Goal: Find specific page/section: Find specific page/section

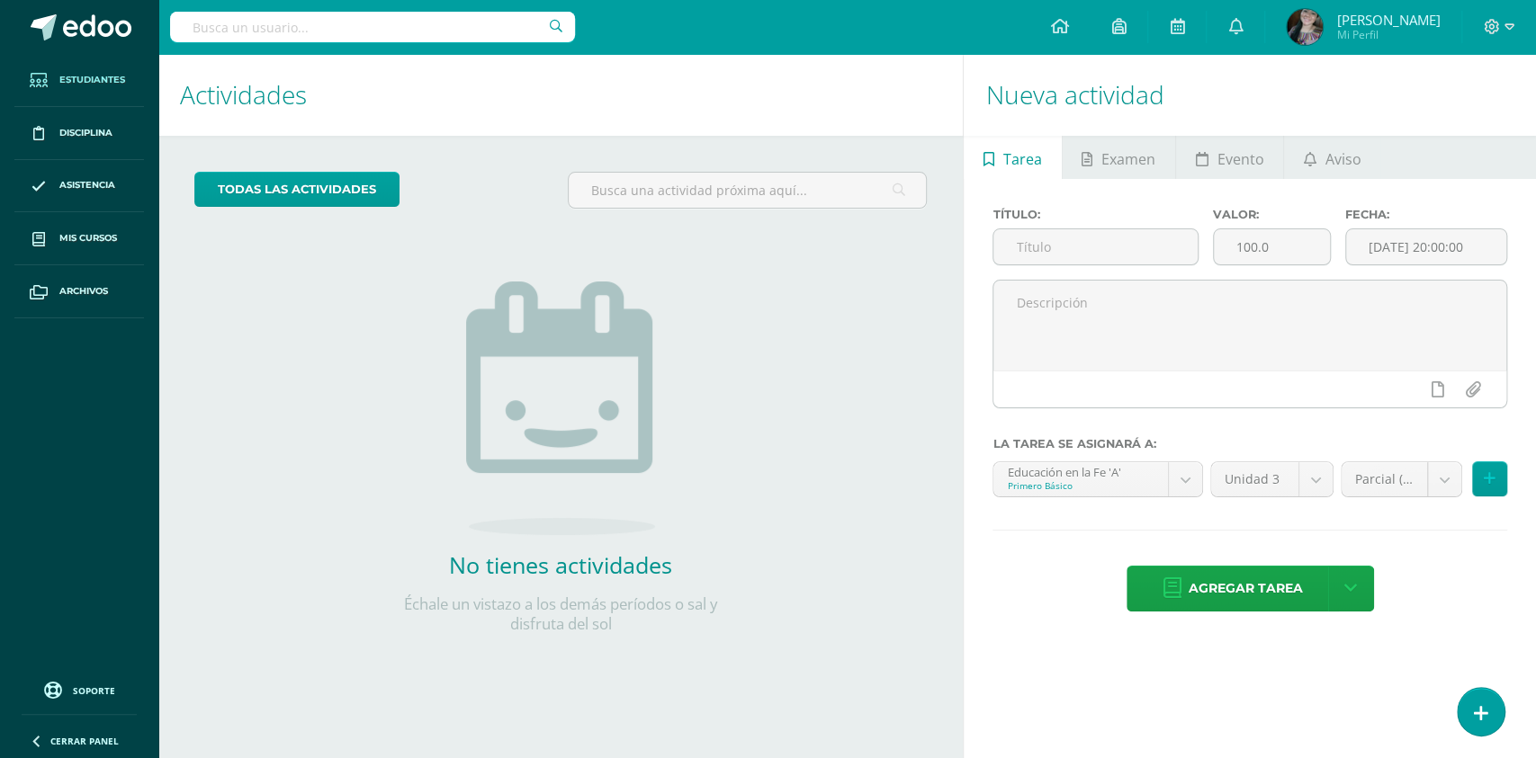
click at [103, 91] on link "Estudiantes" at bounding box center [79, 80] width 130 height 53
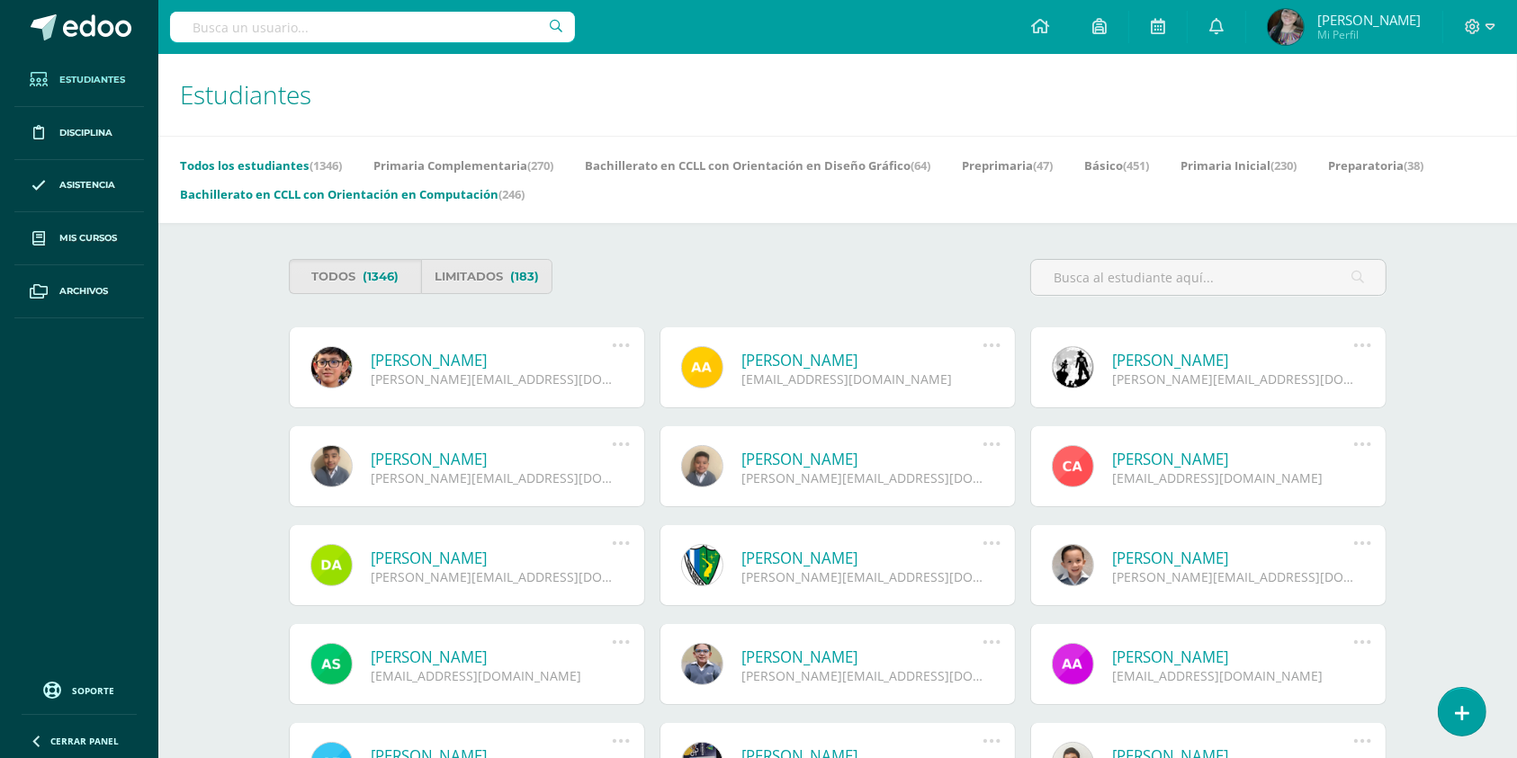
click at [327, 198] on link "Bachillerato en CCLL con Orientación en Computación (246)" at bounding box center [352, 194] width 345 height 29
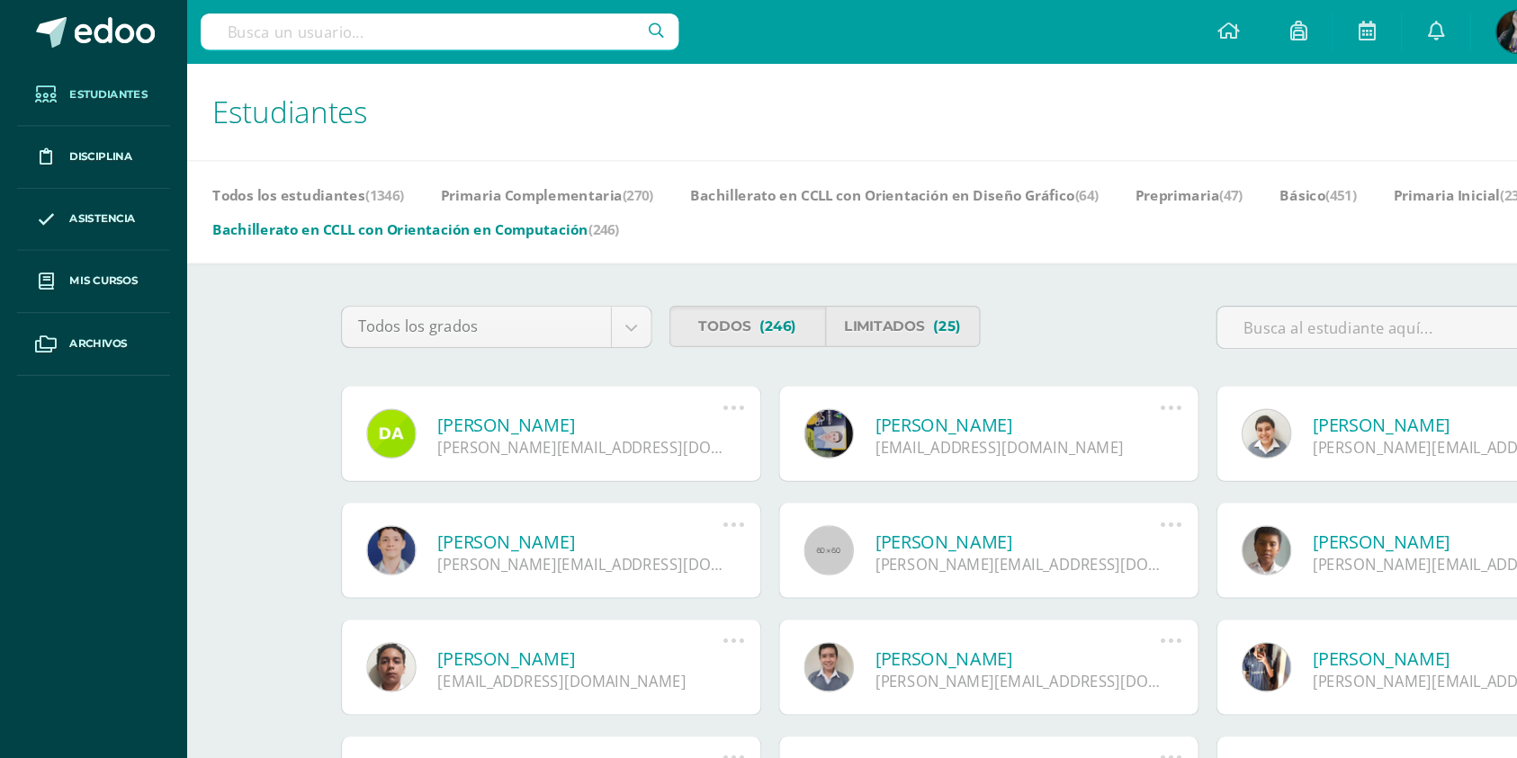
scroll to position [248, 0]
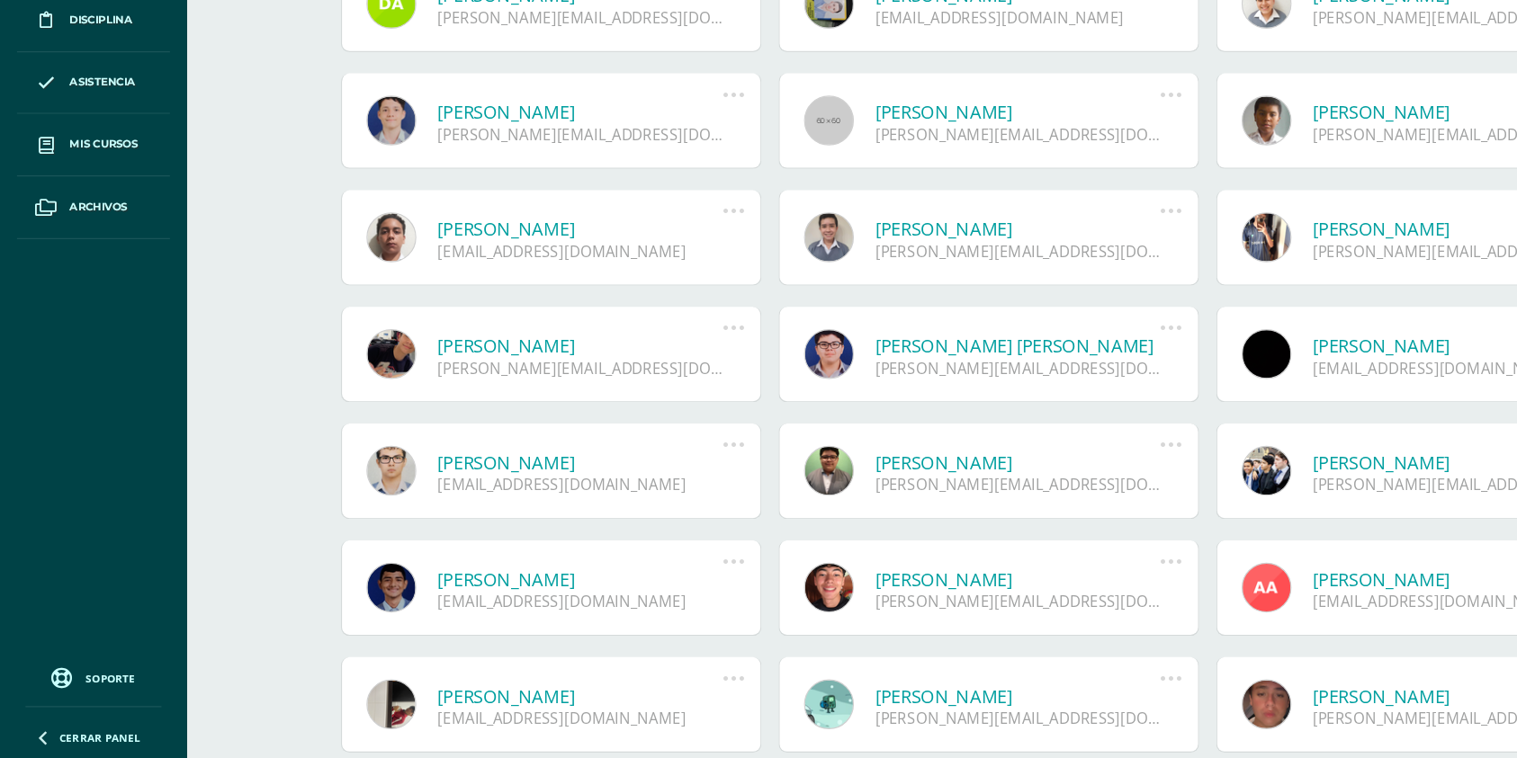
click at [324, 513] on link at bounding box center [331, 515] width 42 height 42
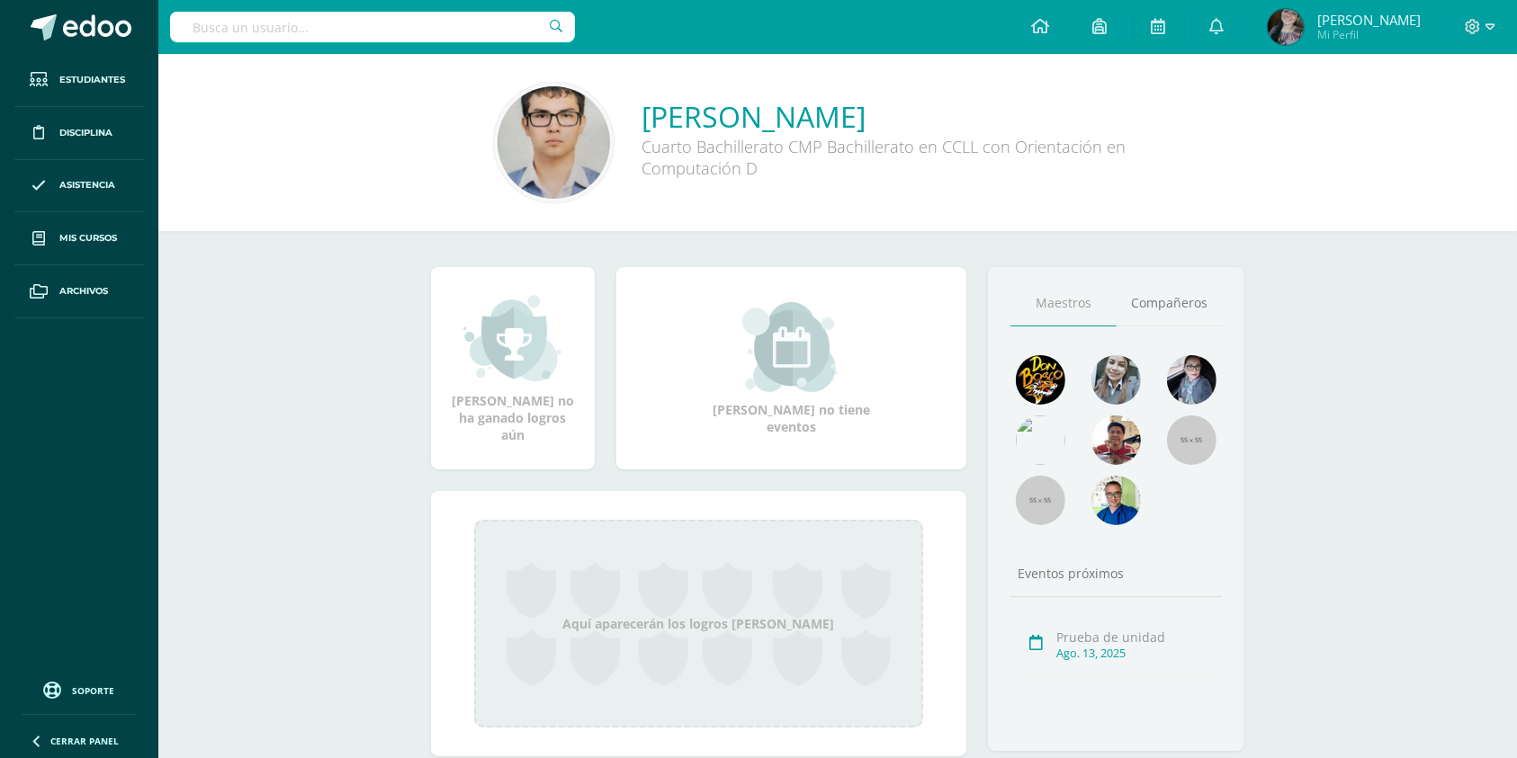
click at [572, 136] on img at bounding box center [554, 142] width 112 height 112
